Goal: Use online tool/utility

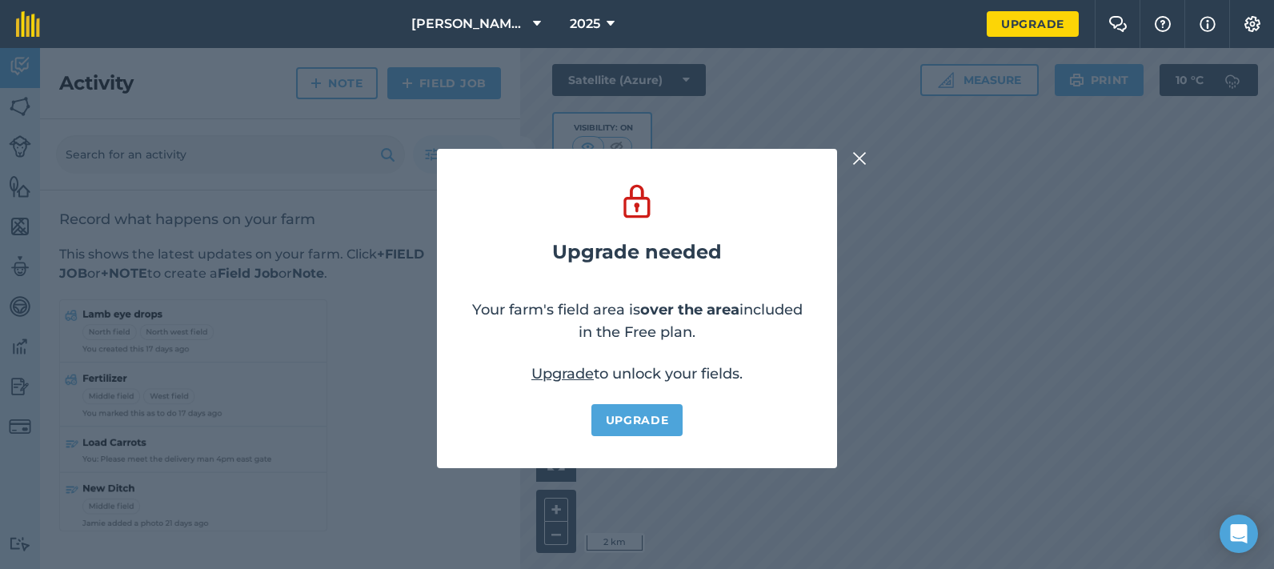
click at [860, 159] on img at bounding box center [859, 158] width 14 height 19
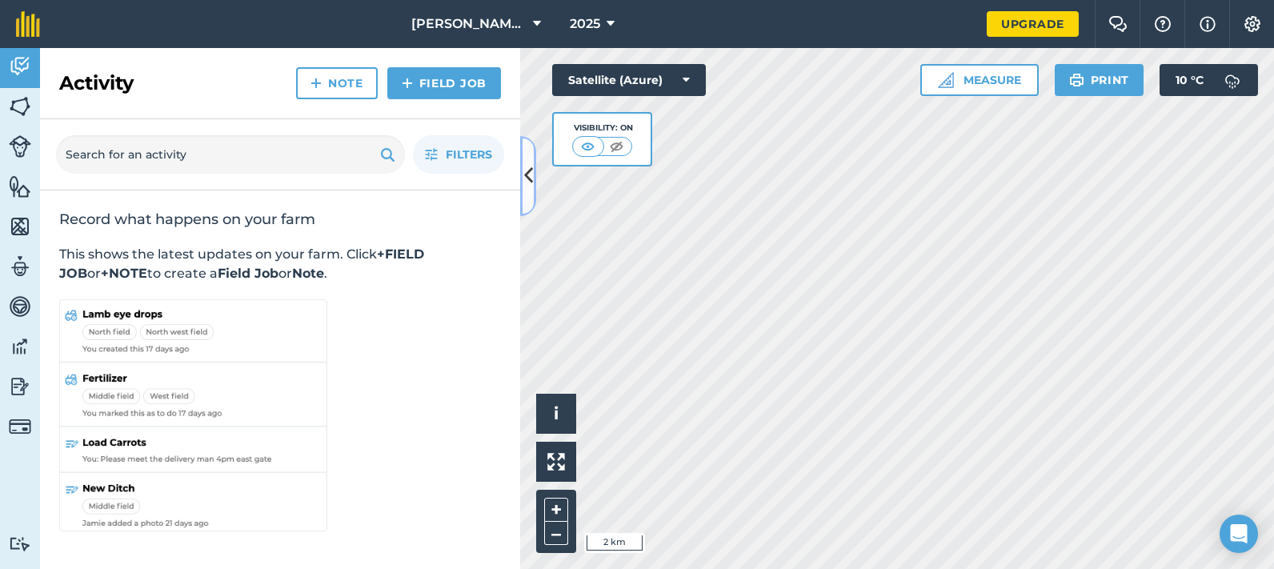
click at [526, 178] on icon at bounding box center [528, 176] width 9 height 28
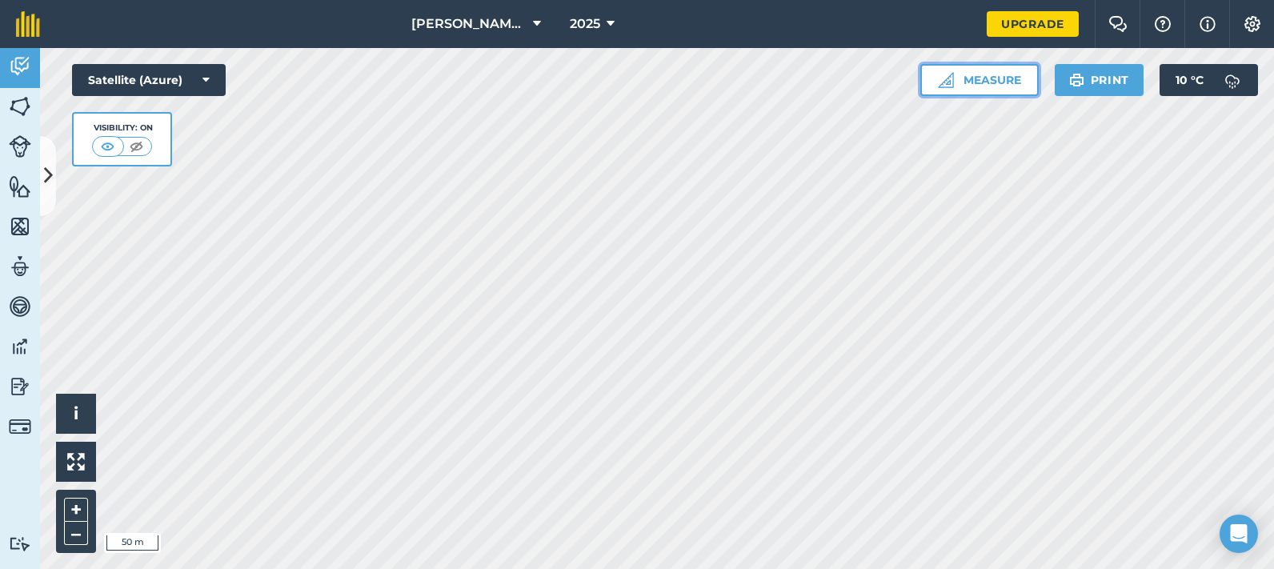
click at [976, 73] on button "Measure" at bounding box center [979, 80] width 118 height 32
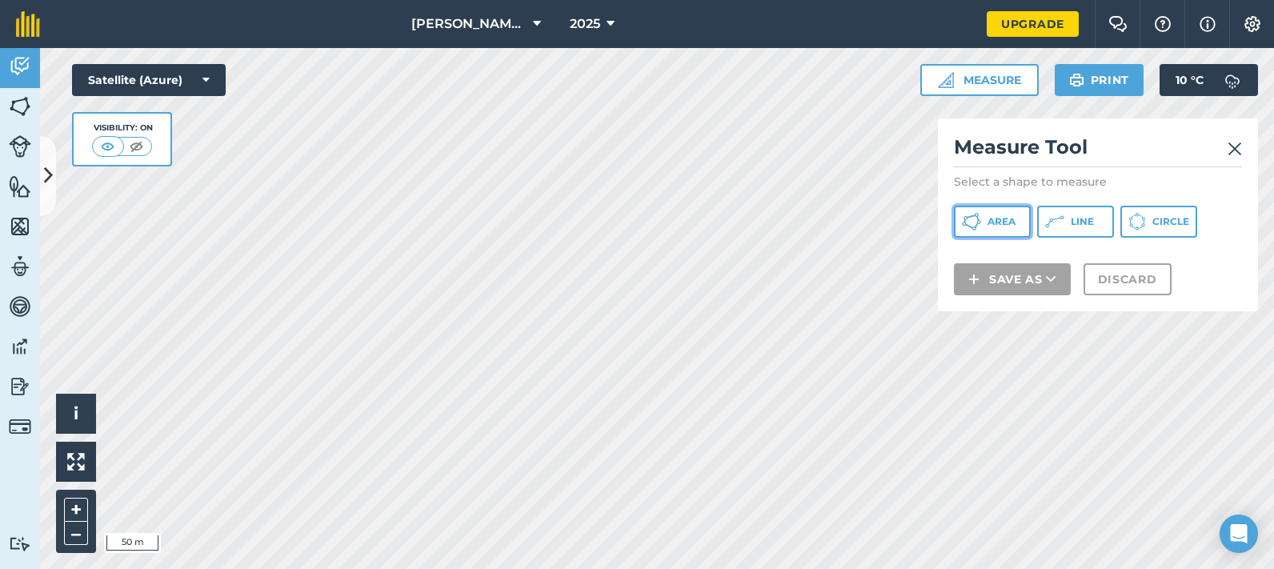
click at [995, 221] on span "Area" at bounding box center [1002, 221] width 28 height 13
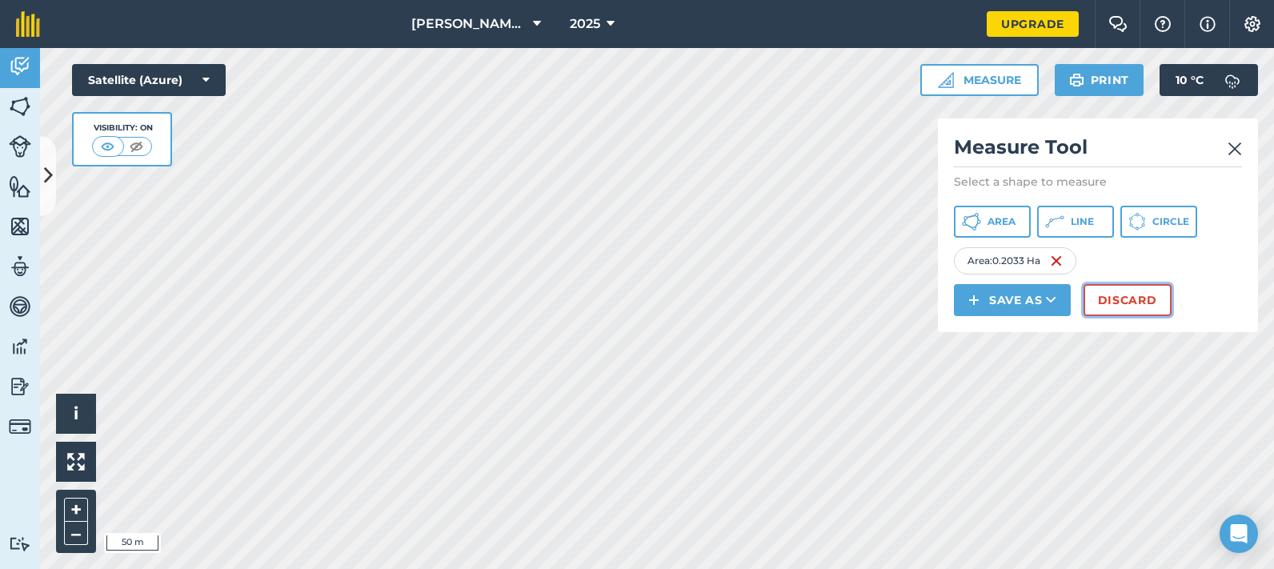
click at [1113, 290] on button "Discard" at bounding box center [1128, 300] width 88 height 32
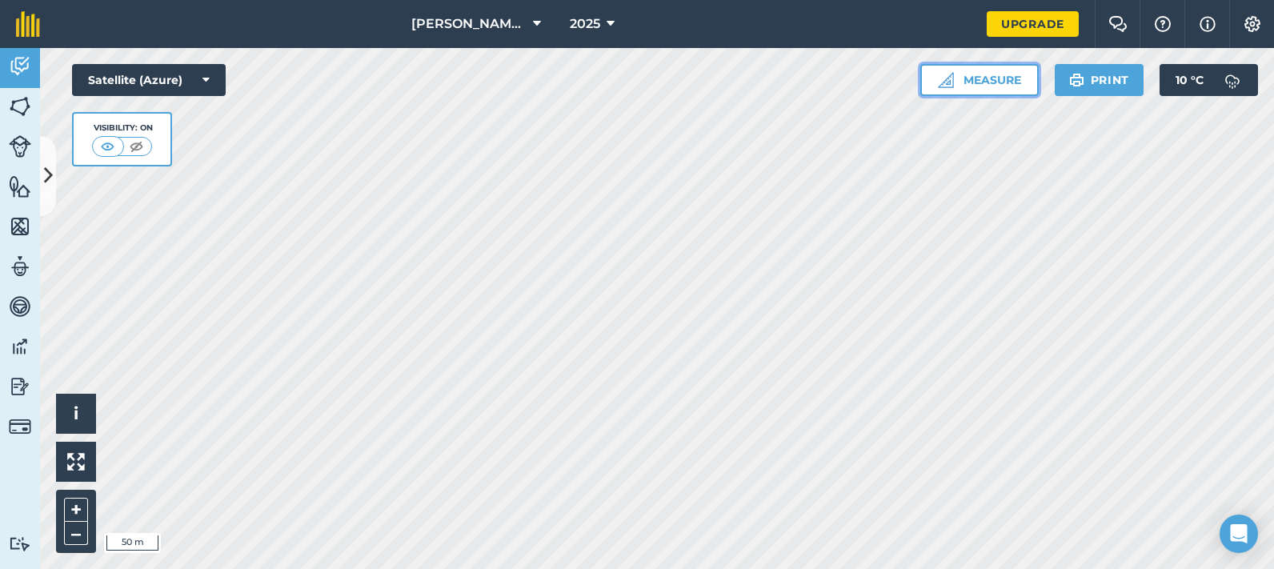
click at [986, 76] on button "Measure" at bounding box center [979, 80] width 118 height 32
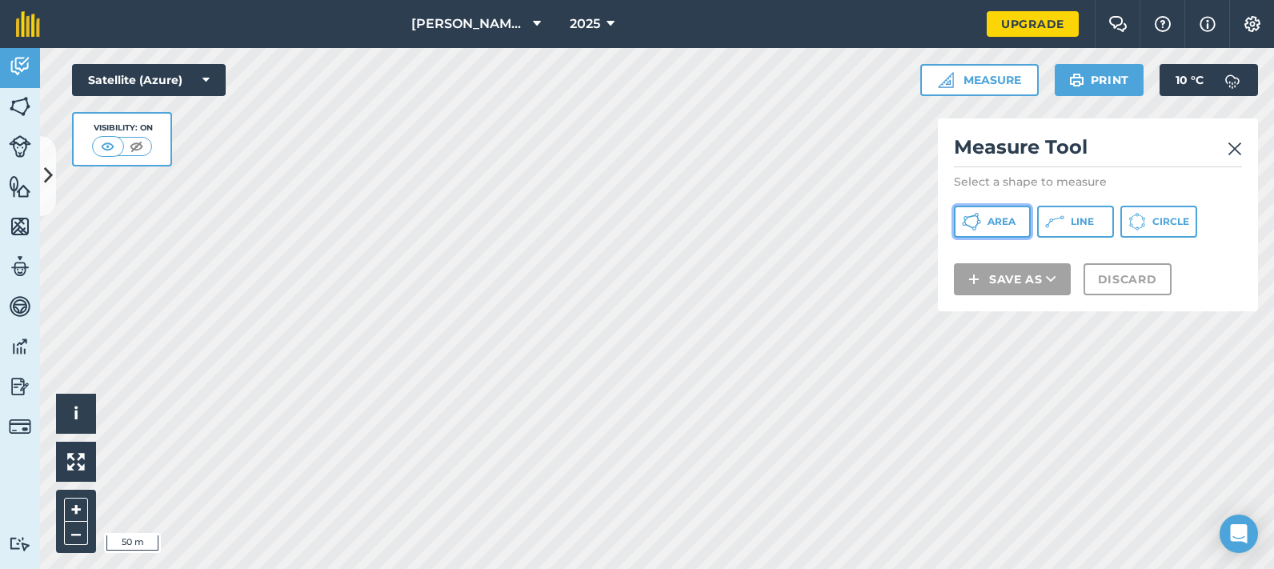
click at [1001, 222] on span "Area" at bounding box center [1002, 221] width 28 height 13
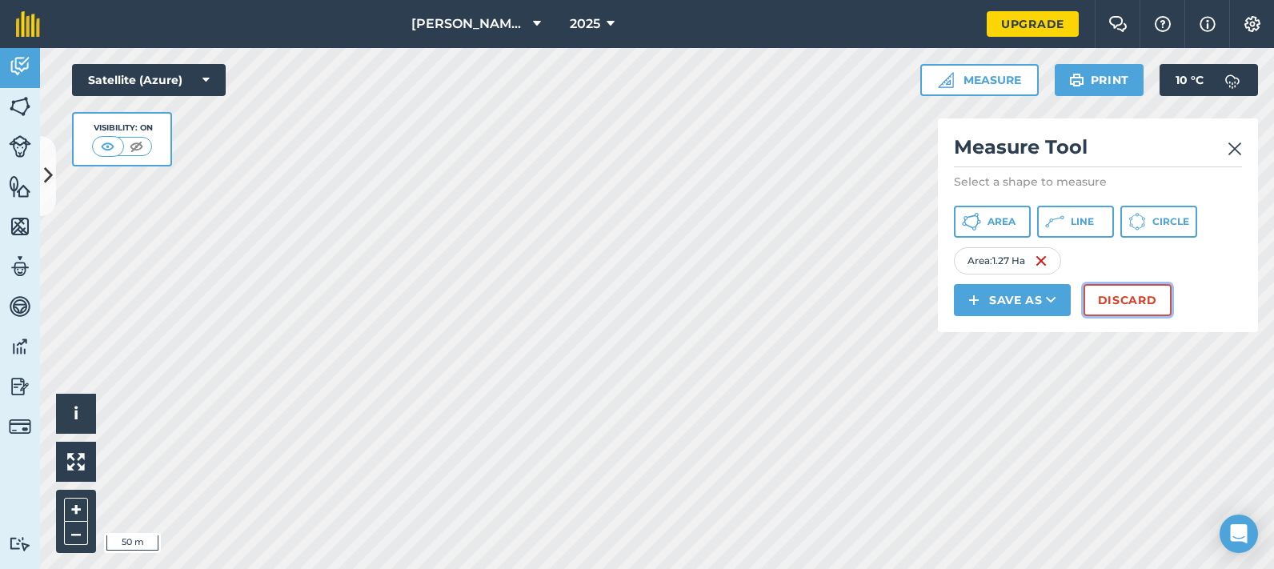
click at [1122, 294] on button "Discard" at bounding box center [1128, 300] width 88 height 32
